Goal: Check status: Check status

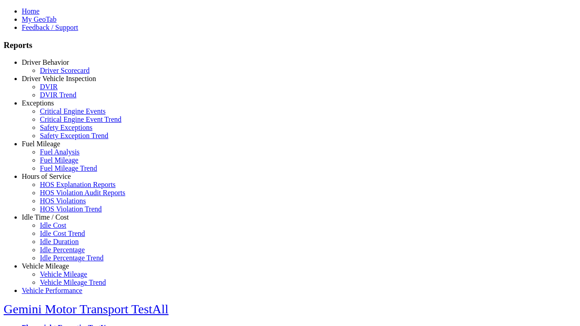
click at [52, 180] on link "Hours of Service" at bounding box center [46, 177] width 49 height 8
click at [59, 188] on link "HOS Explanation Reports" at bounding box center [78, 185] width 76 height 8
